Goal: Task Accomplishment & Management: Complete application form

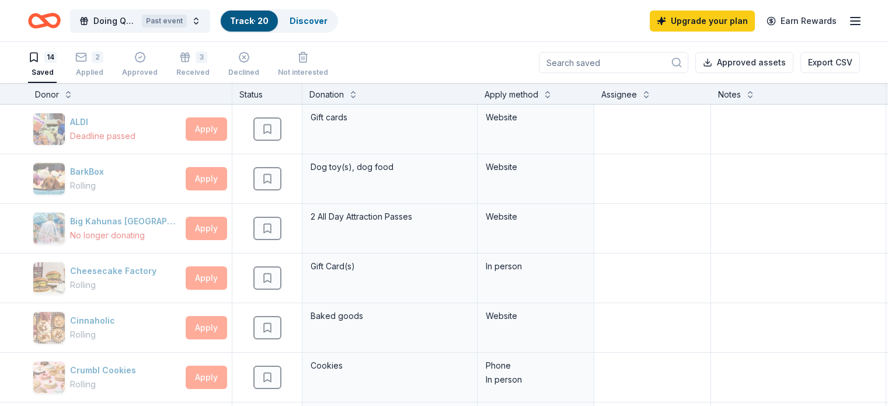
click at [137, 20] on span "Doing Quartermania 2024" at bounding box center [115, 21] width 44 height 14
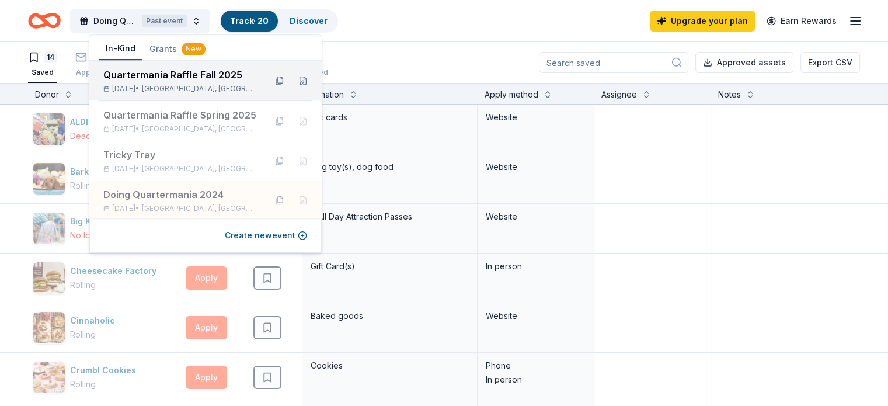
click at [147, 82] on div "Quartermania Raffle Fall [DATE], 2025 • [GEOGRAPHIC_DATA], [GEOGRAPHIC_DATA]" at bounding box center [179, 81] width 153 height 26
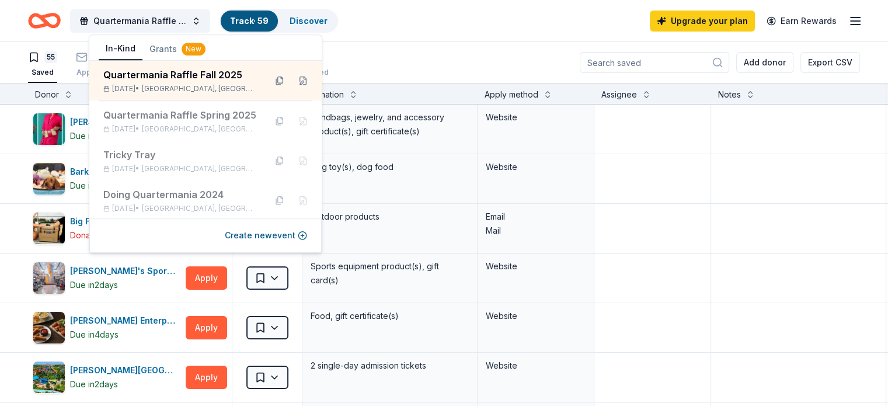
click at [444, 34] on div "Quartermania Raffle Fall 2025 Track · 59 Discover Upgrade your plan Earn Rewards" at bounding box center [444, 20] width 832 height 27
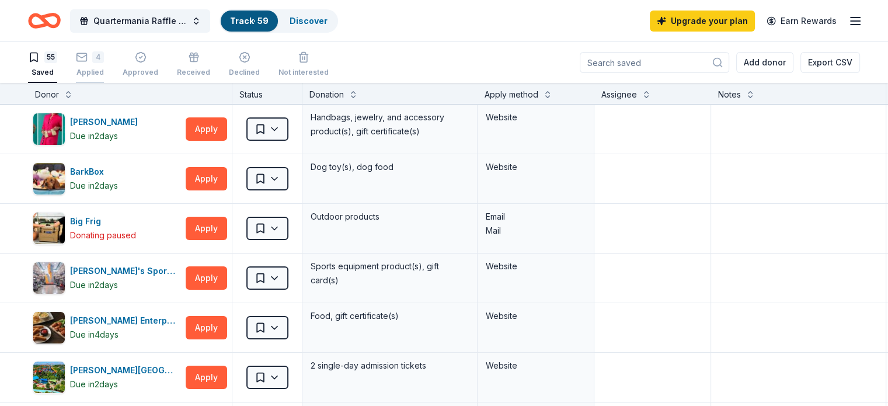
click at [104, 67] on div "4 Applied" at bounding box center [90, 64] width 28 height 26
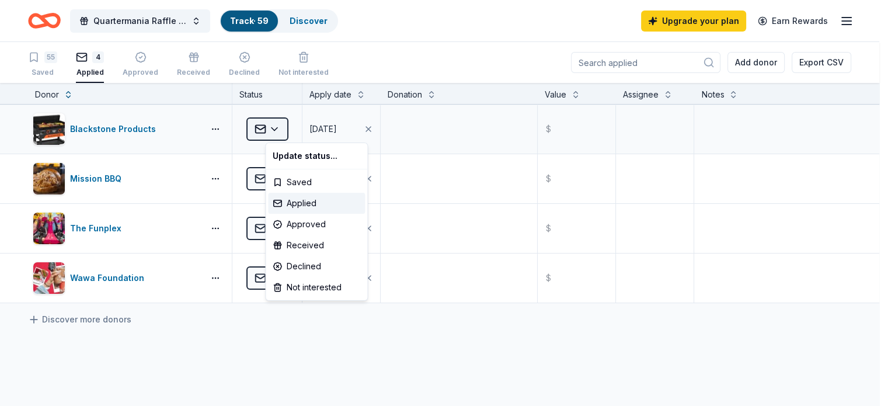
click at [294, 130] on html "Quartermania Raffle Fall 2025 Track · 59 Discover Upgrade your plan Earn Reward…" at bounding box center [444, 203] width 888 height 406
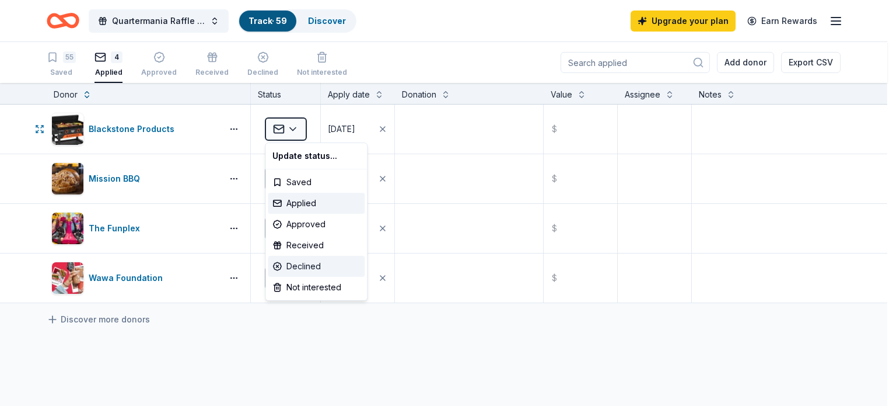
click at [303, 266] on div "Declined" at bounding box center [316, 266] width 97 height 21
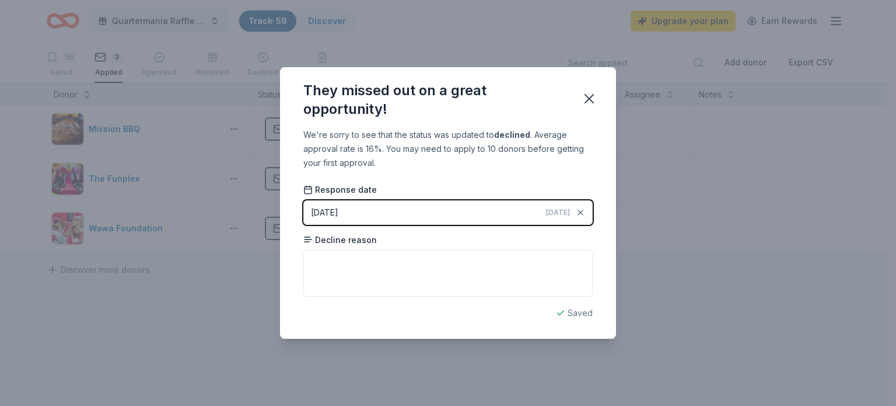
click at [505, 213] on button "[DATE] [DATE]" at bounding box center [447, 212] width 289 height 25
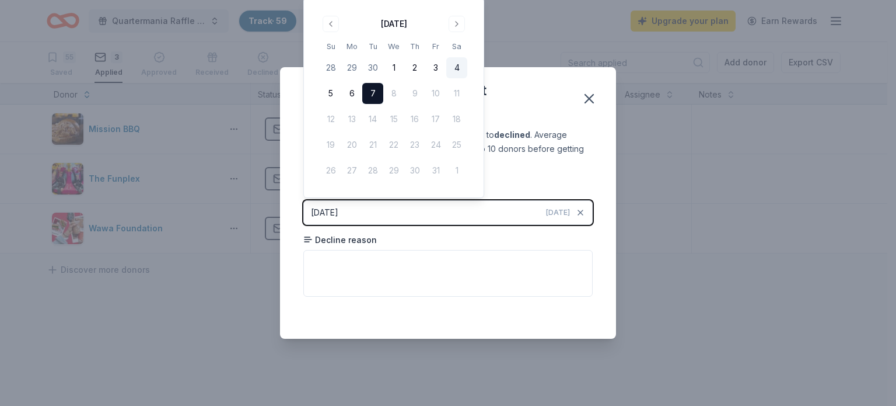
click at [456, 67] on button "4" at bounding box center [456, 67] width 21 height 21
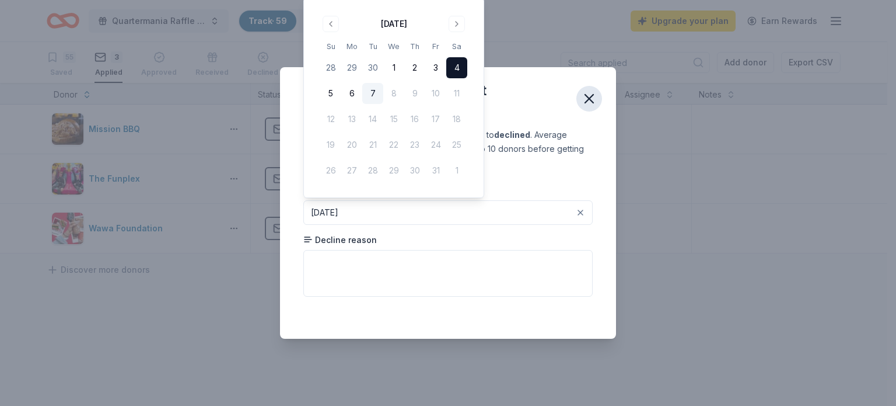
click at [588, 101] on icon "button" at bounding box center [589, 98] width 16 height 16
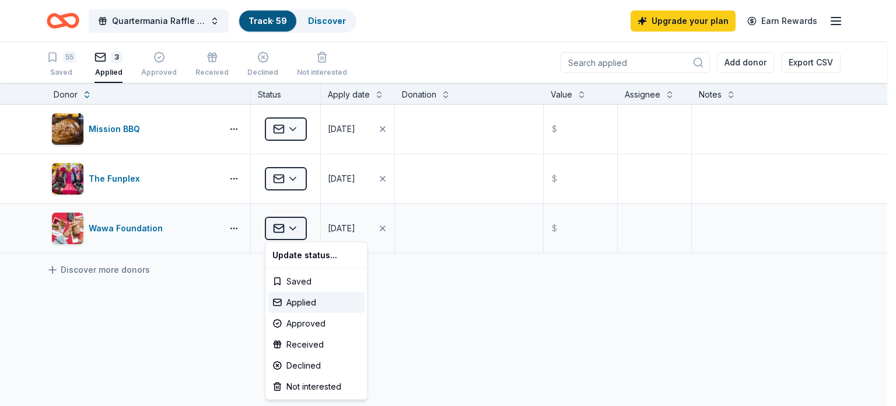
click at [291, 229] on html "Quartermania Raffle Fall 2025 Track · 59 Discover Upgrade your plan Earn Reward…" at bounding box center [448, 203] width 896 height 406
click at [298, 364] on div "Declined" at bounding box center [316, 365] width 97 height 21
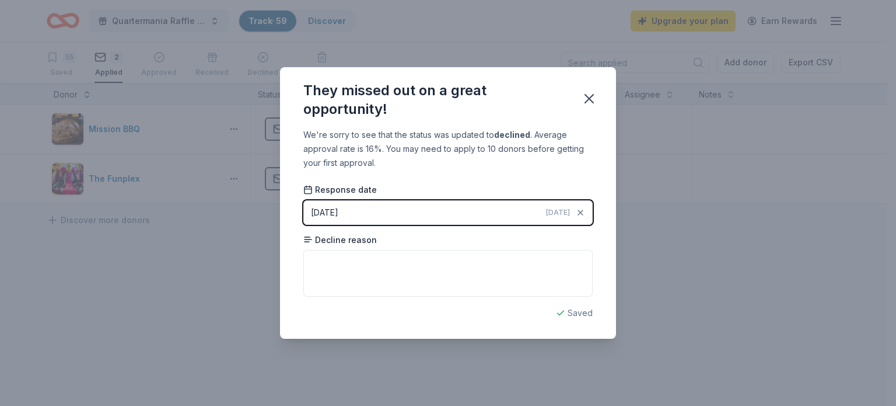
click at [553, 209] on span "[DATE]" at bounding box center [558, 212] width 24 height 9
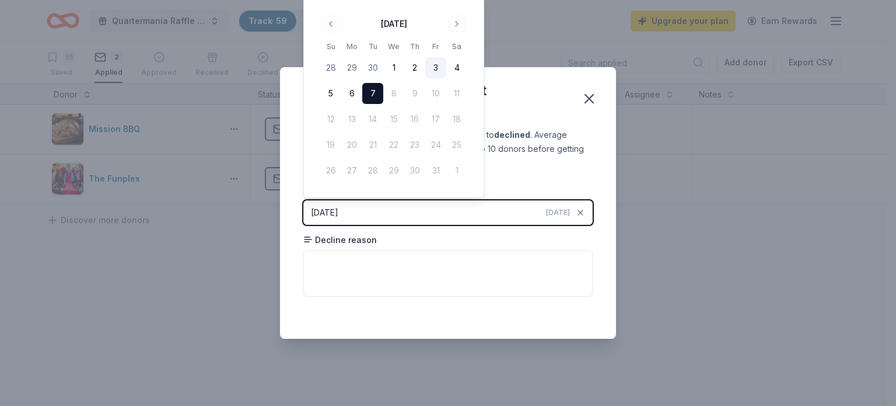
click at [434, 66] on button "3" at bounding box center [435, 67] width 21 height 21
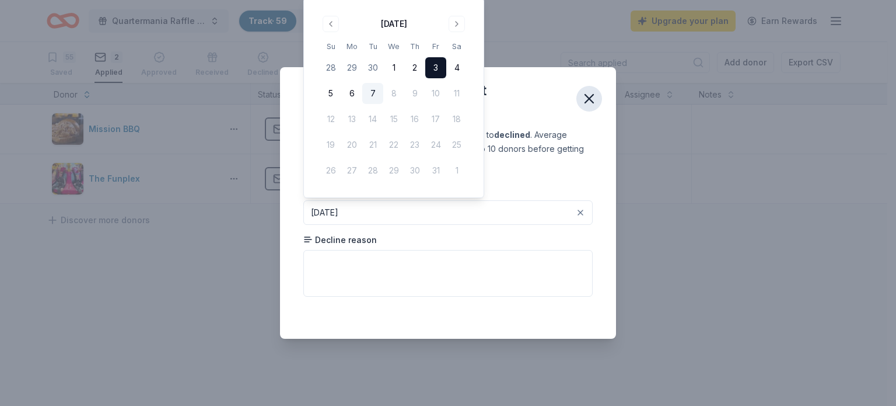
click at [589, 99] on icon "button" at bounding box center [589, 99] width 8 height 8
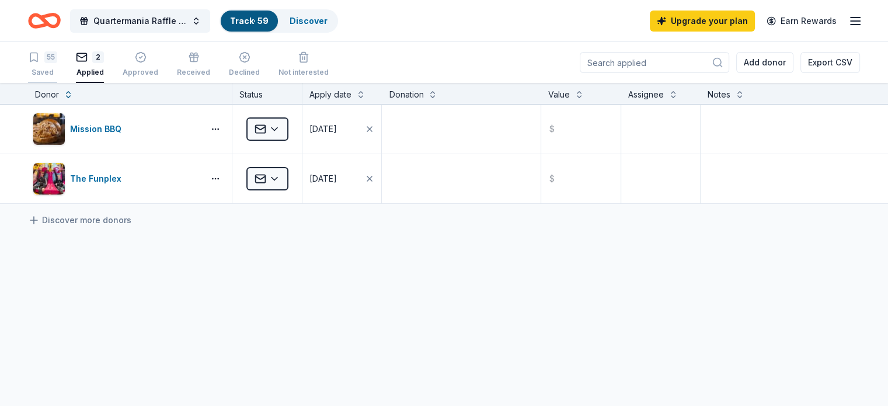
click at [57, 62] on div "55" at bounding box center [50, 57] width 13 height 12
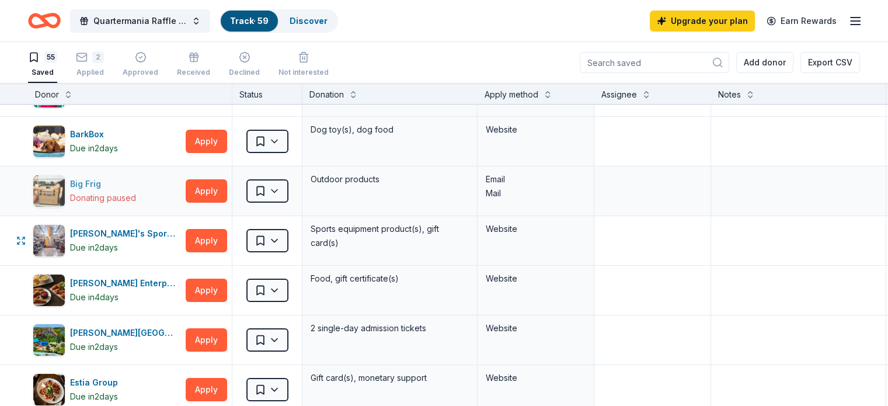
scroll to position [58, 0]
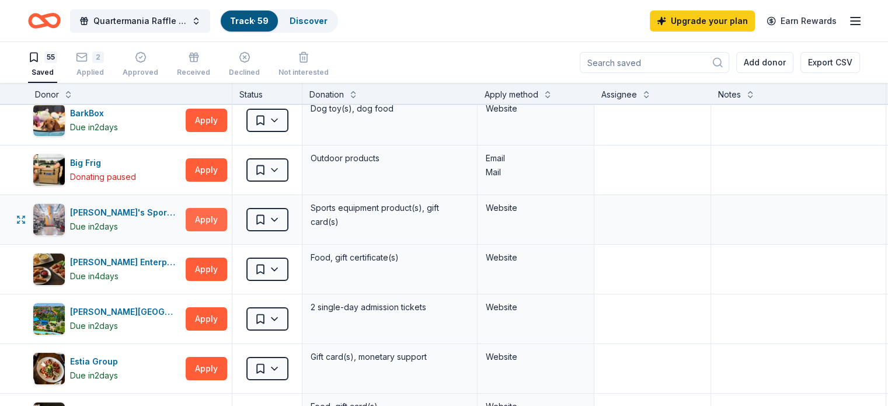
click at [221, 220] on button "Apply" at bounding box center [206, 219] width 41 height 23
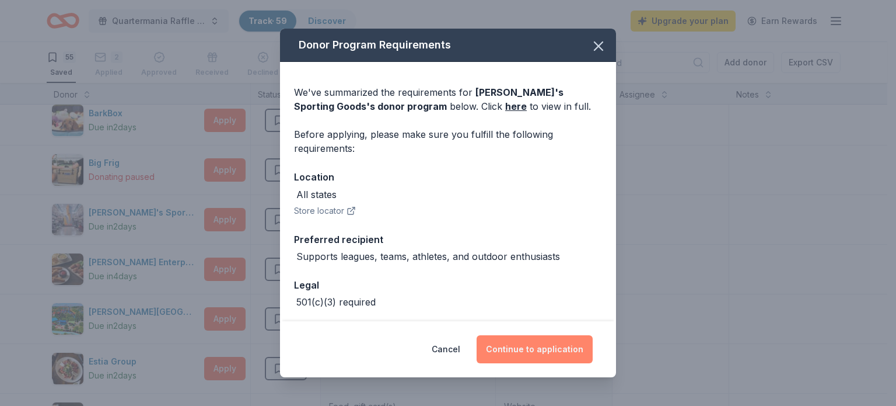
click at [542, 350] on button "Continue to application" at bounding box center [535, 349] width 116 height 28
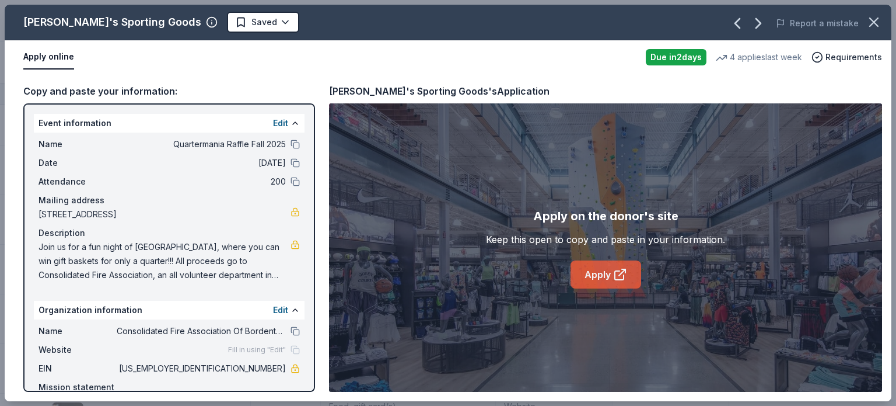
click at [621, 274] on icon at bounding box center [620, 274] width 14 height 14
click at [871, 19] on icon "button" at bounding box center [874, 22] width 8 height 8
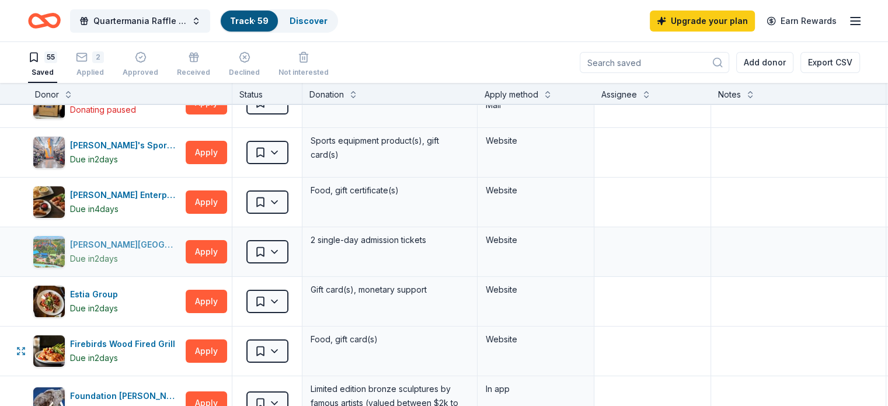
scroll to position [175, 0]
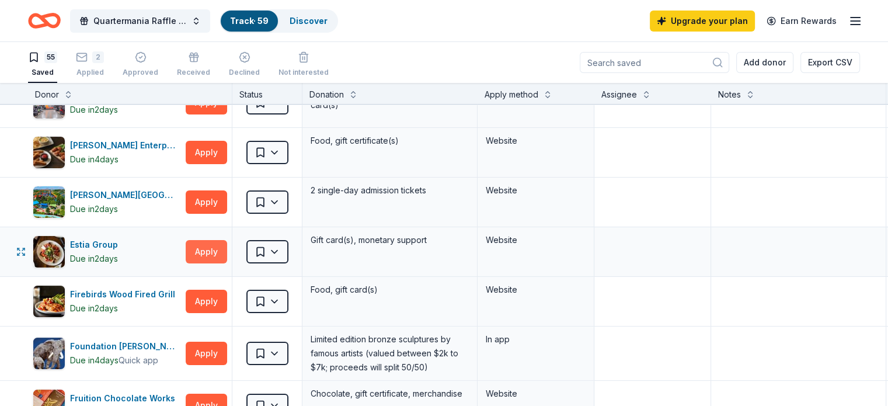
click at [219, 246] on button "Apply" at bounding box center [206, 251] width 41 height 23
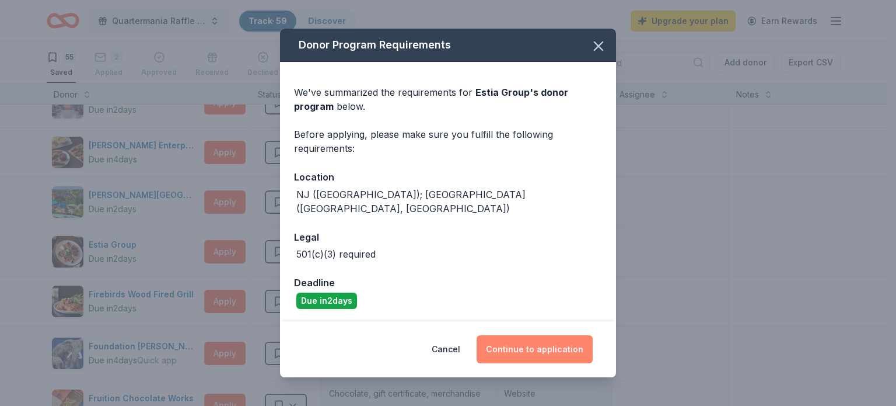
click at [519, 341] on button "Continue to application" at bounding box center [535, 349] width 116 height 28
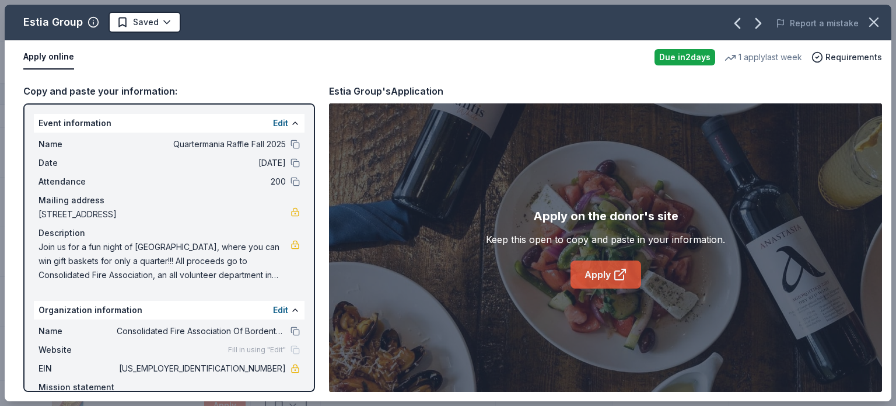
click at [623, 277] on icon at bounding box center [619, 275] width 9 height 9
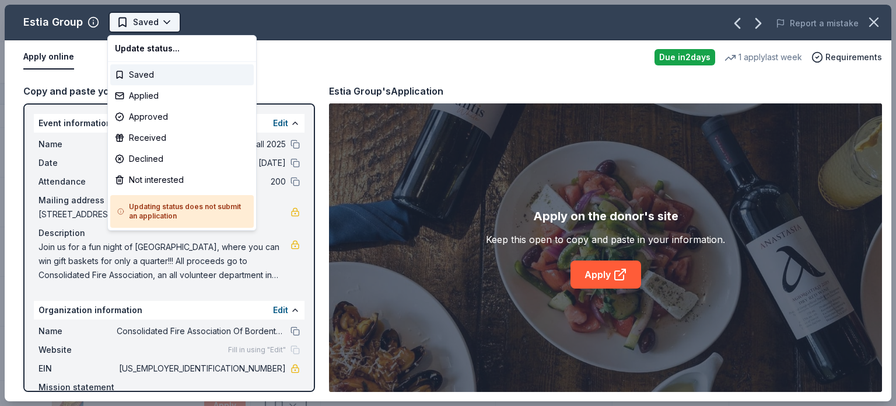
click at [148, 16] on html "Quartermania Raffle Fall 2025 Track · 59 Discover Upgrade your plan Earn Reward…" at bounding box center [448, 203] width 896 height 406
click at [152, 91] on div "Applied" at bounding box center [182, 95] width 144 height 21
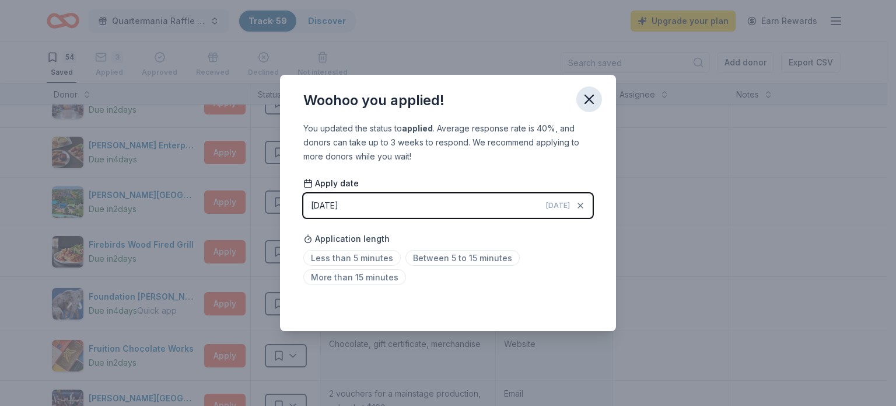
click at [588, 99] on icon "button" at bounding box center [589, 99] width 16 height 16
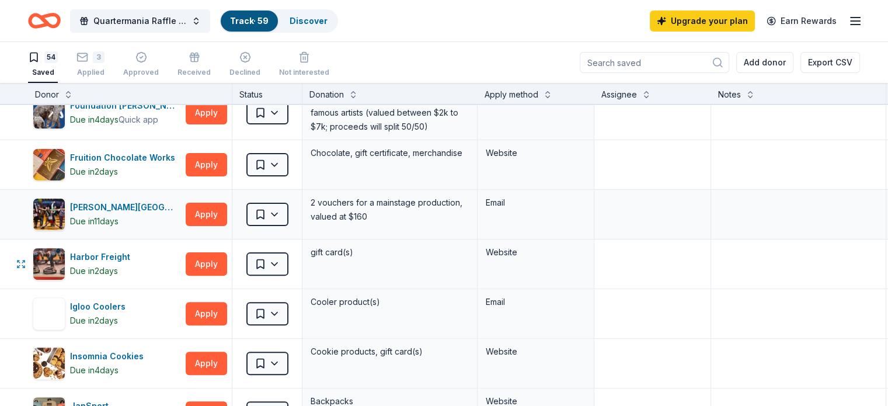
scroll to position [408, 0]
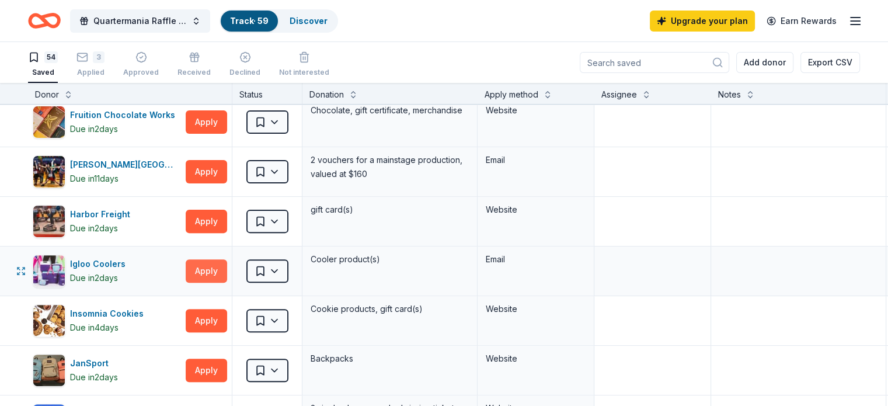
click at [218, 268] on button "Apply" at bounding box center [206, 270] width 41 height 23
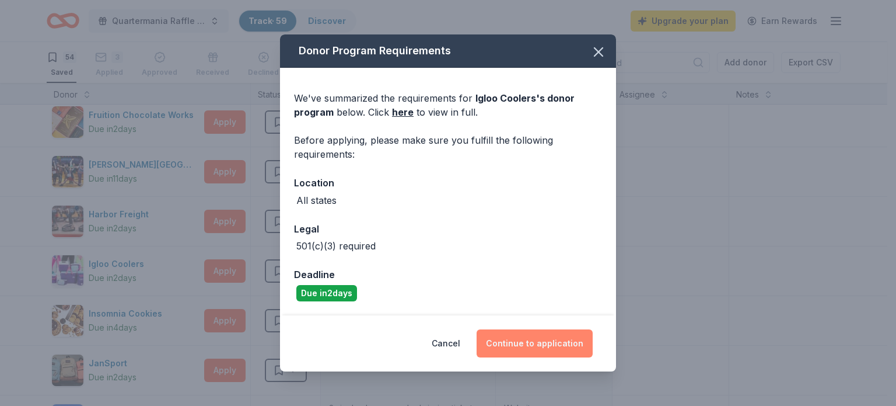
click at [520, 340] on button "Continue to application" at bounding box center [535, 343] width 116 height 28
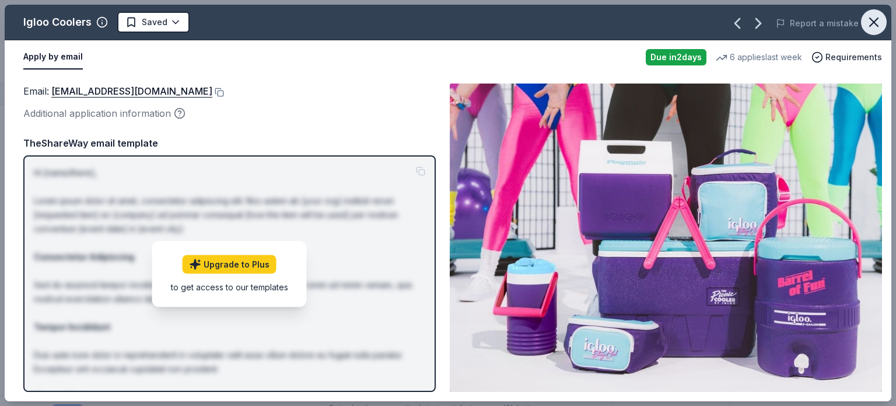
click at [873, 25] on icon "button" at bounding box center [874, 22] width 16 height 16
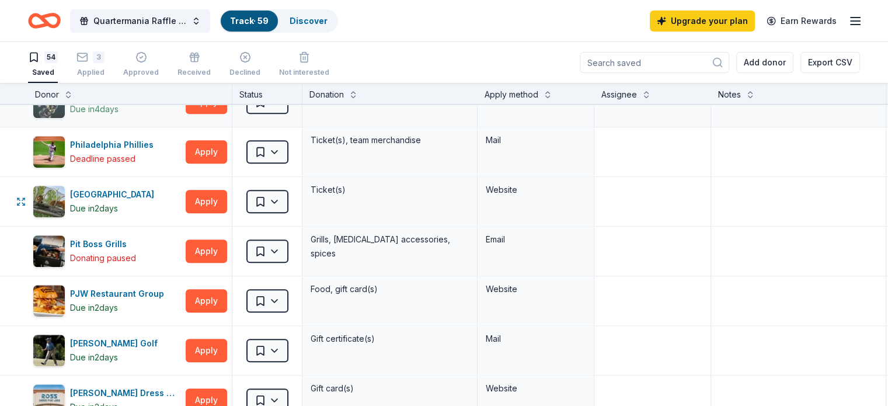
scroll to position [1284, 0]
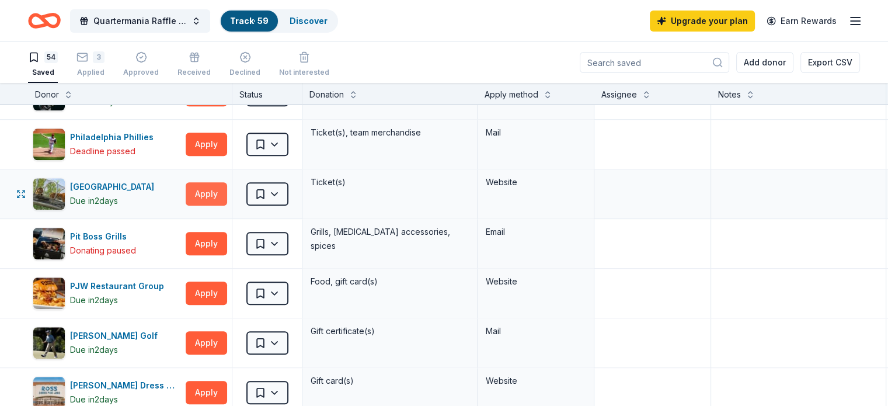
click at [222, 189] on button "Apply" at bounding box center [206, 193] width 41 height 23
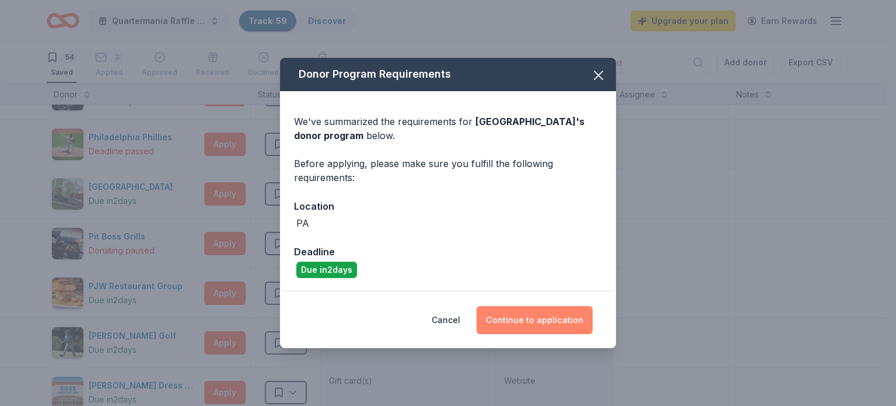
click at [526, 317] on button "Continue to application" at bounding box center [535, 320] width 116 height 28
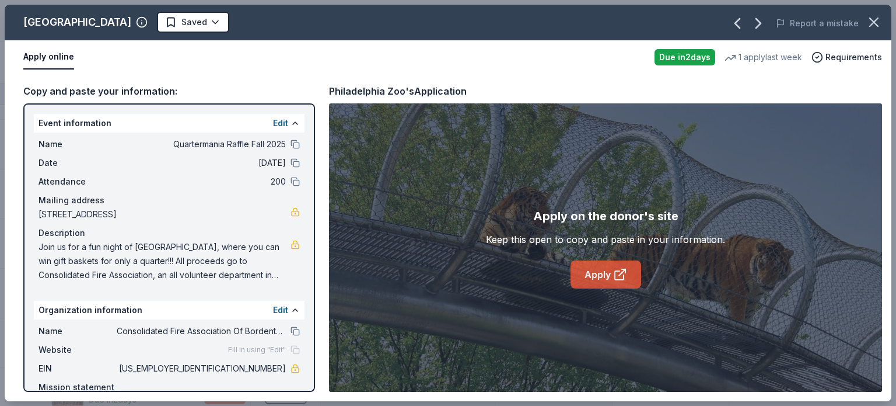
click at [620, 272] on icon at bounding box center [620, 274] width 14 height 14
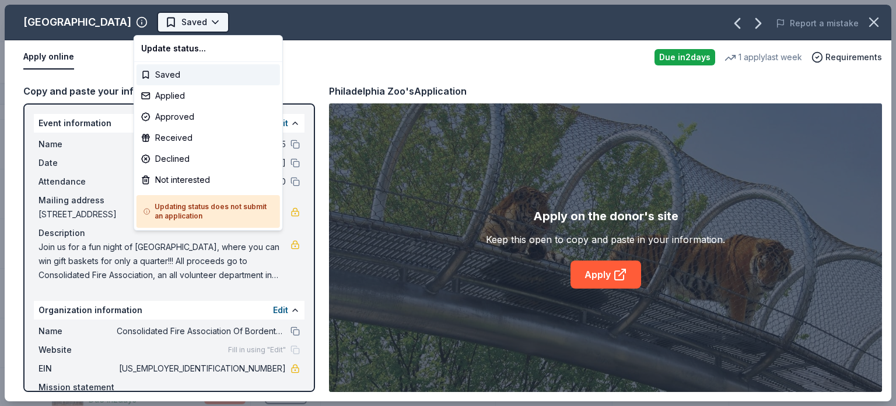
click at [162, 21] on html "Quartermania Raffle Fall 2025 Track · 59 Discover Upgrade your plan Earn Reward…" at bounding box center [448, 203] width 896 height 406
click at [164, 99] on div "Applied" at bounding box center [209, 95] width 144 height 21
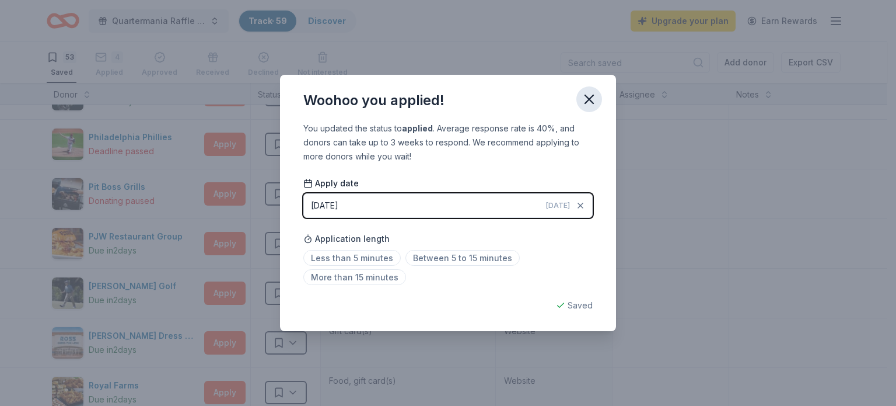
click at [588, 97] on icon "button" at bounding box center [589, 99] width 8 height 8
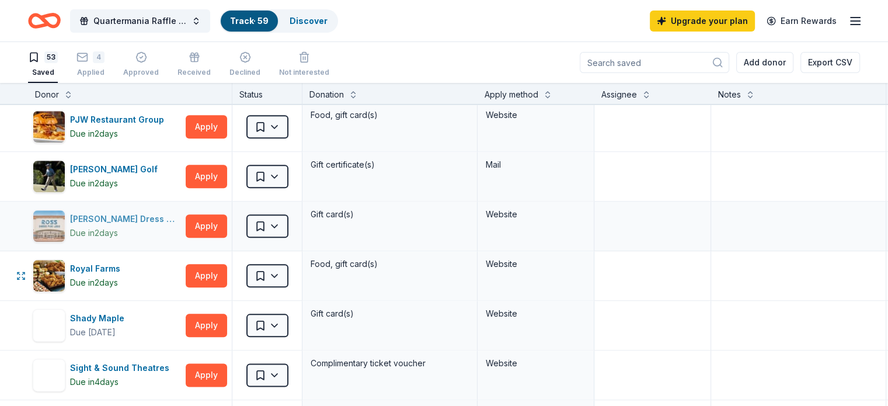
scroll to position [1459, 0]
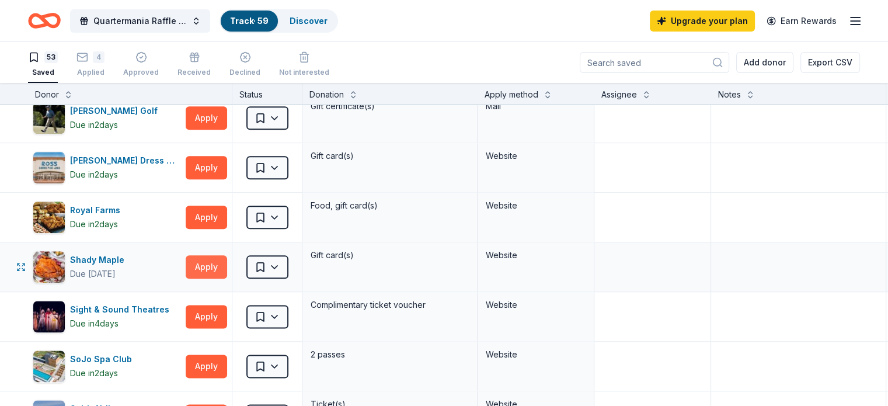
click at [223, 264] on button "Apply" at bounding box center [206, 266] width 41 height 23
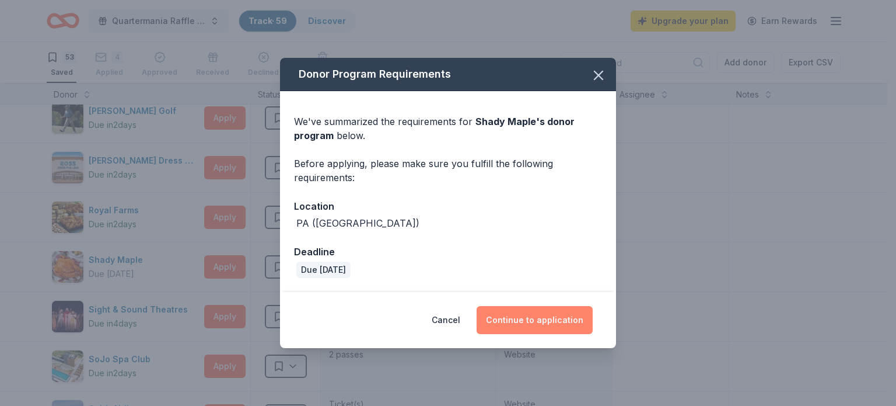
click at [516, 318] on button "Continue to application" at bounding box center [535, 320] width 116 height 28
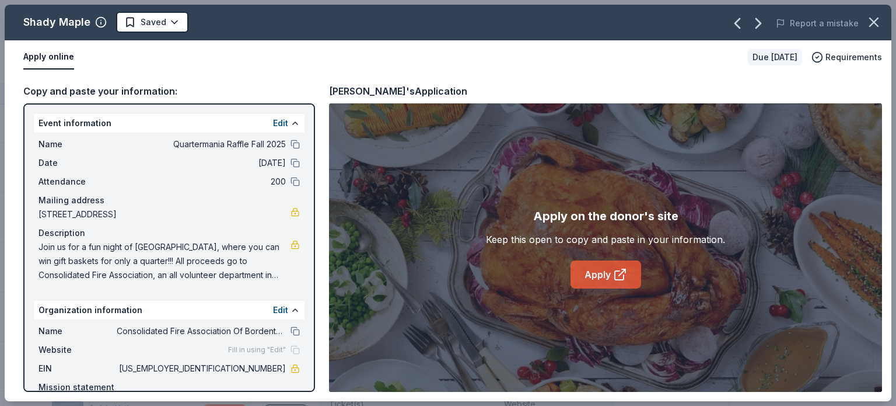
click at [612, 280] on link "Apply" at bounding box center [606, 274] width 71 height 28
click at [161, 22] on html "Quartermania Raffle Fall 2025 Track · 59 Discover Upgrade your plan Earn Reward…" at bounding box center [448, 203] width 896 height 406
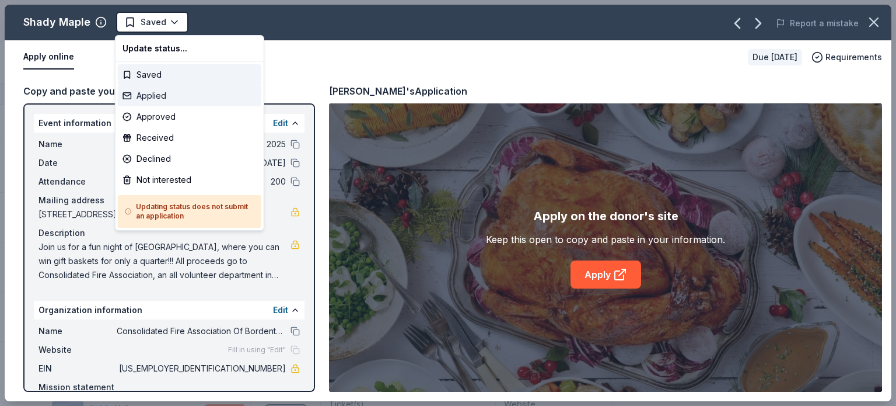
click at [145, 97] on div "Applied" at bounding box center [190, 95] width 144 height 21
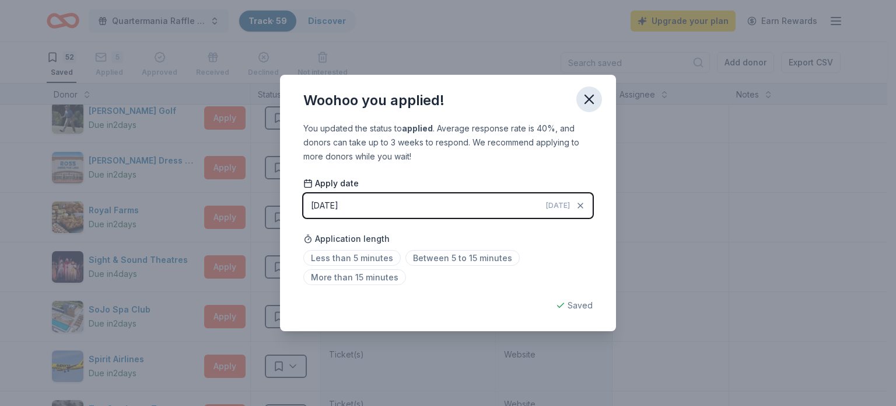
click at [586, 96] on icon "button" at bounding box center [589, 99] width 8 height 8
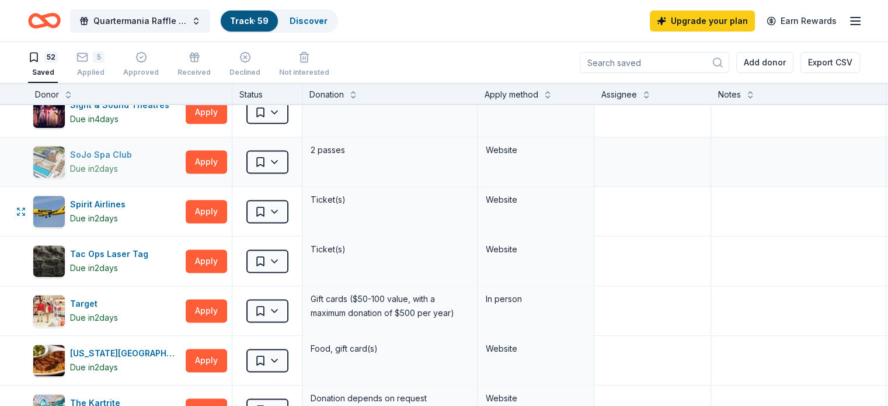
scroll to position [1634, 0]
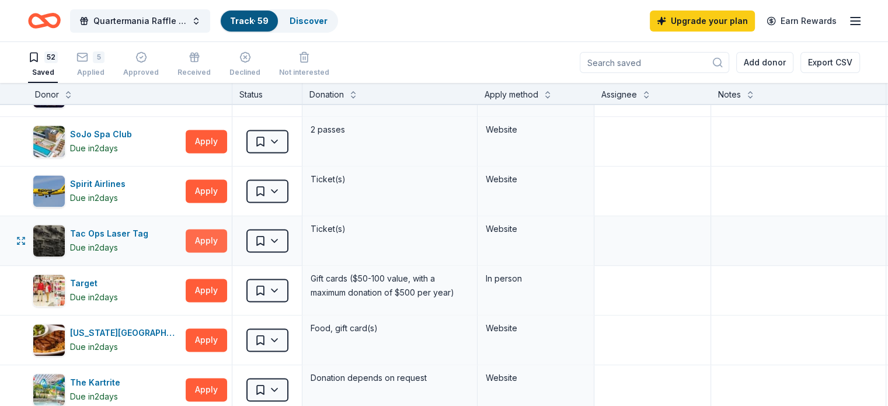
click at [216, 235] on button "Apply" at bounding box center [206, 240] width 41 height 23
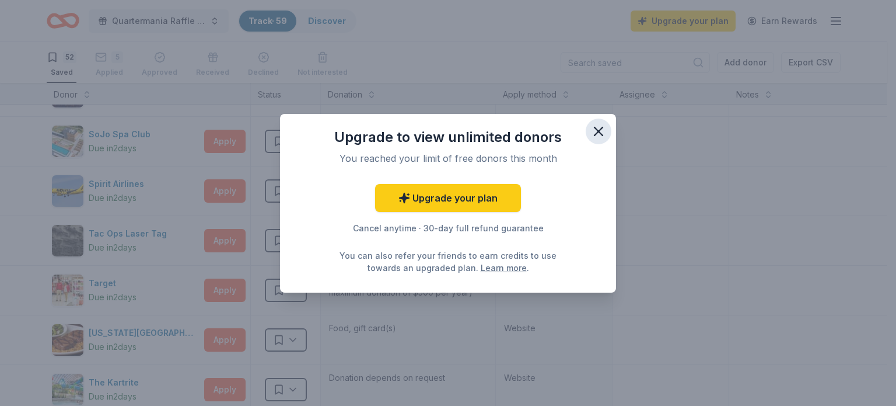
click at [595, 128] on icon "button" at bounding box center [599, 131] width 16 height 16
